Goal: Navigation & Orientation: Go to known website

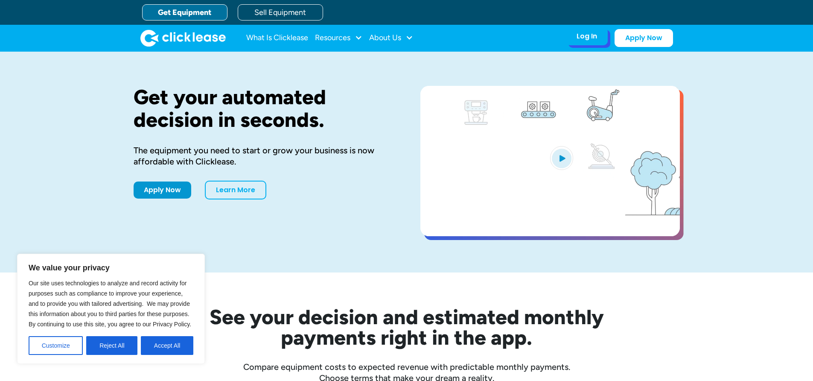
click at [599, 41] on div "Log In Account login I use Clicklease to get my equipment Partner Portal I offe…" at bounding box center [587, 36] width 42 height 18
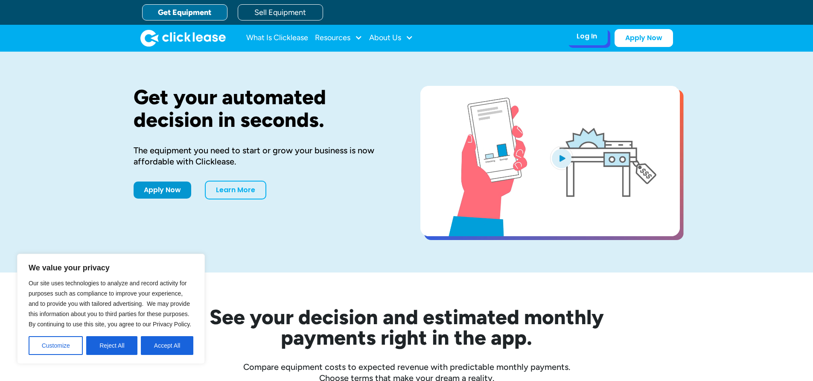
click at [590, 38] on div "Log In" at bounding box center [587, 36] width 20 height 9
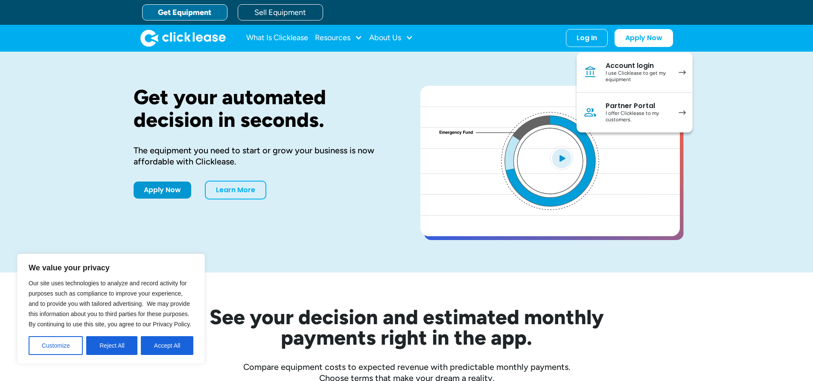
click at [512, 55] on div "Get your automated decision in seconds. The equipment you need to start or grow…" at bounding box center [407, 162] width 546 height 221
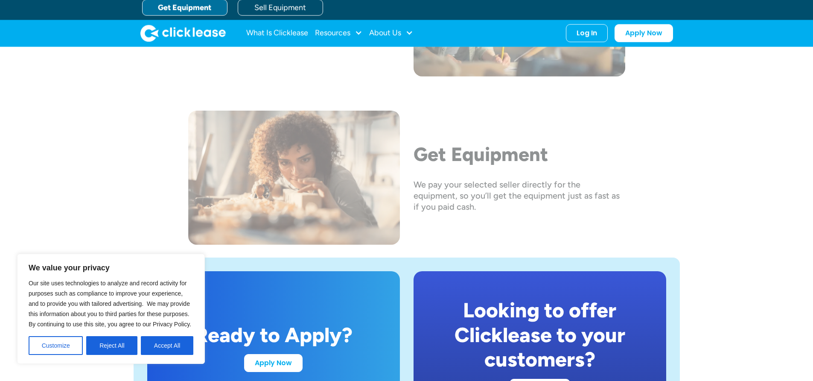
scroll to position [2974, 0]
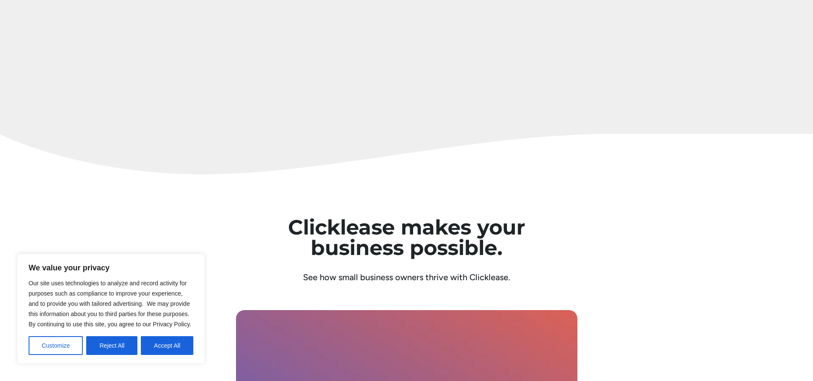
scroll to position [2991, 0]
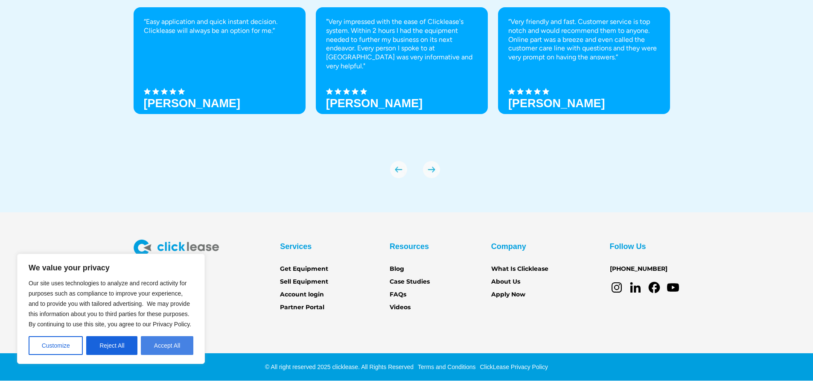
click at [190, 351] on button "Accept All" at bounding box center [167, 345] width 53 height 19
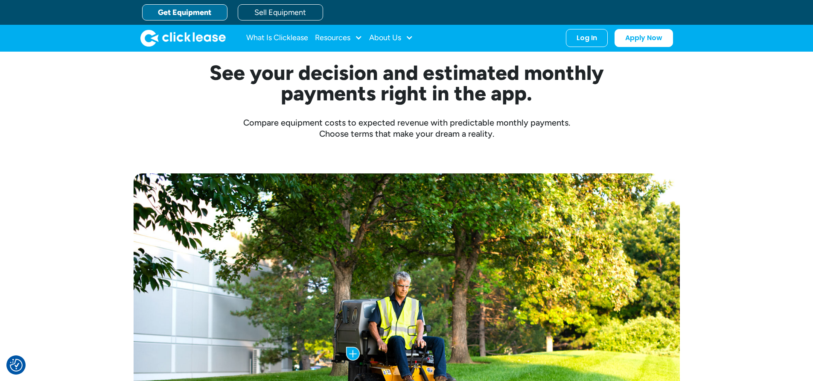
scroll to position [0, 0]
